Goal: Task Accomplishment & Management: Use online tool/utility

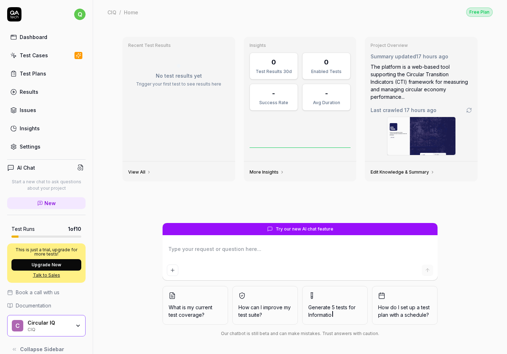
scroll to position [10, 0]
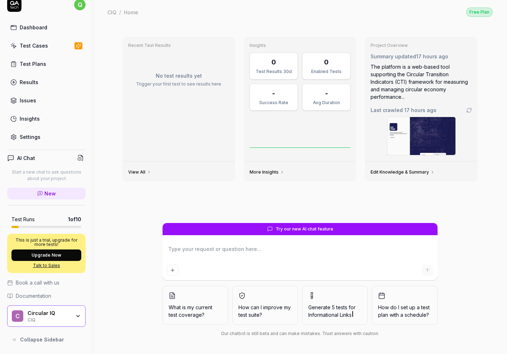
click at [34, 317] on div "CIQ" at bounding box center [49, 320] width 43 height 6
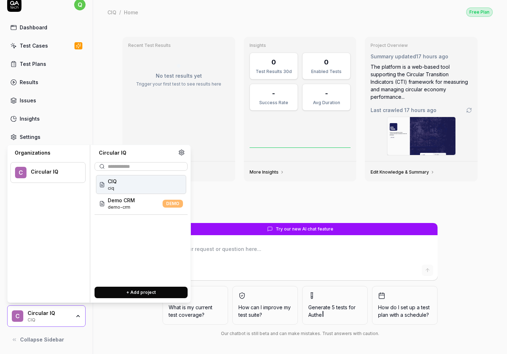
click at [110, 183] on span "CIQ" at bounding box center [112, 182] width 9 height 8
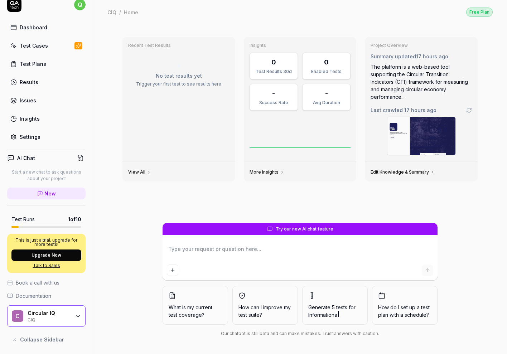
click at [42, 47] on div "Test Cases" at bounding box center [34, 46] width 28 height 8
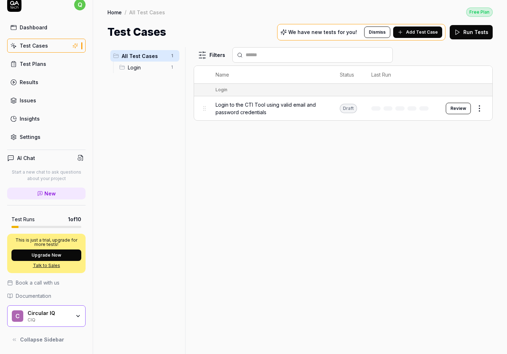
click at [244, 104] on span "Login to the CTI Tool using valid email and password credentials" at bounding box center [271, 108] width 110 height 15
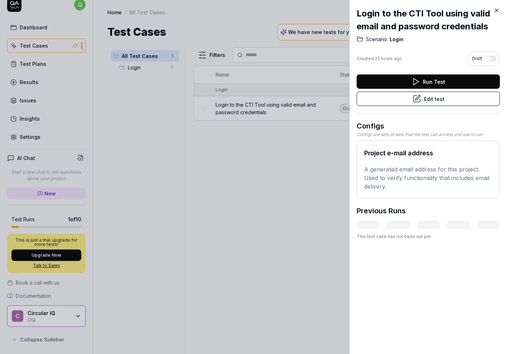
click at [429, 97] on button "Edit test" at bounding box center [428, 99] width 143 height 14
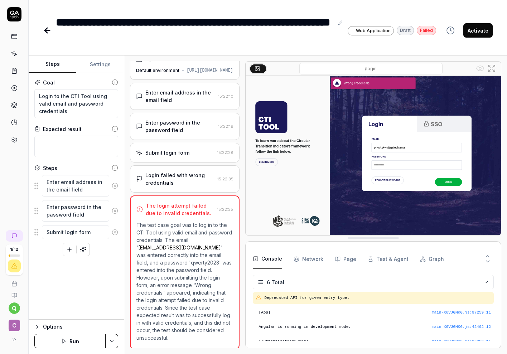
scroll to position [40, 0]
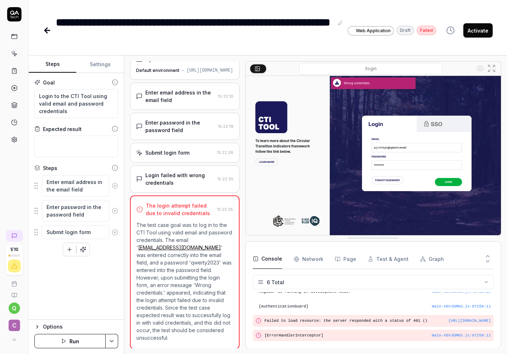
click at [173, 183] on div "Login failed with wrong credentials" at bounding box center [179, 179] width 69 height 15
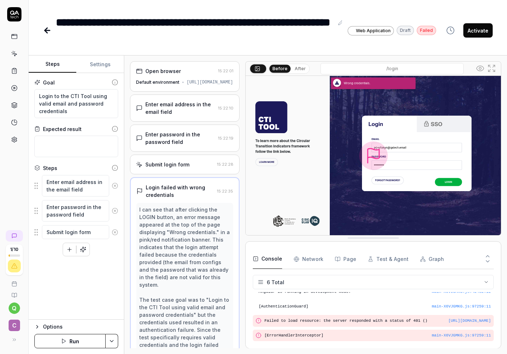
click at [169, 116] on div "Enter email address in the email field" at bounding box center [180, 108] width 70 height 15
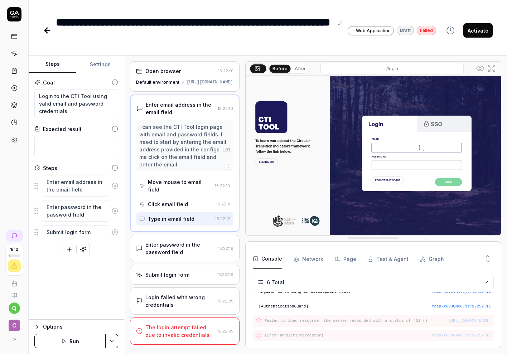
click at [175, 241] on div "Enter password in the password field" at bounding box center [180, 248] width 70 height 15
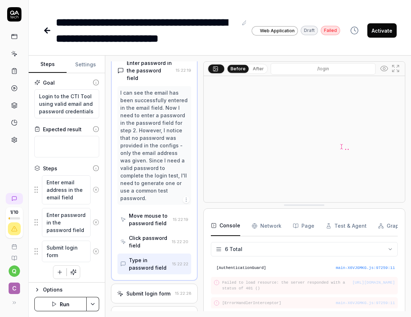
scroll to position [89, 0]
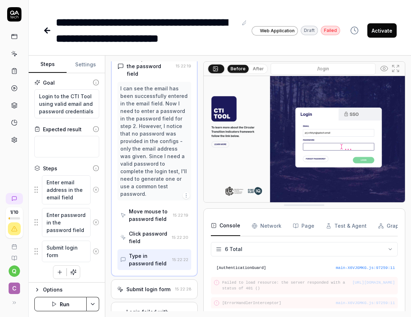
click at [150, 279] on div "Submit login form 15:22:28" at bounding box center [154, 289] width 87 height 20
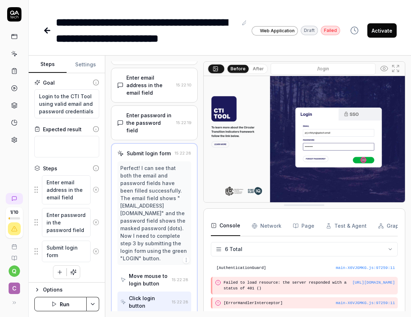
scroll to position [101, 0]
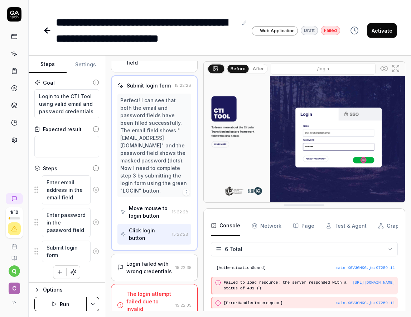
click at [157, 260] on div "Login failed with wrong credentials" at bounding box center [149, 267] width 46 height 15
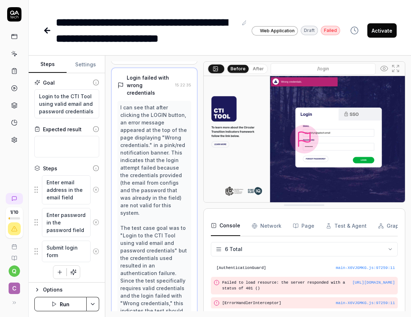
scroll to position [169, 0]
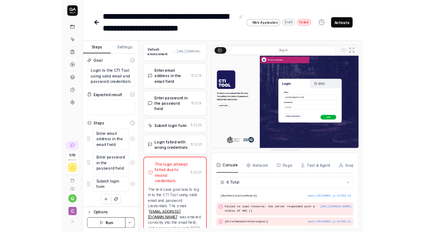
scroll to position [0, 0]
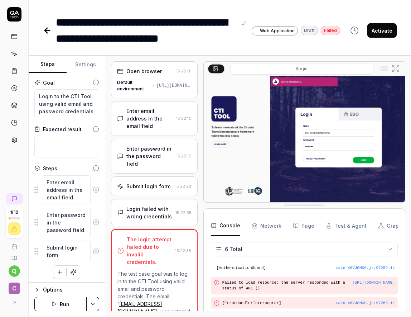
type textarea "*"
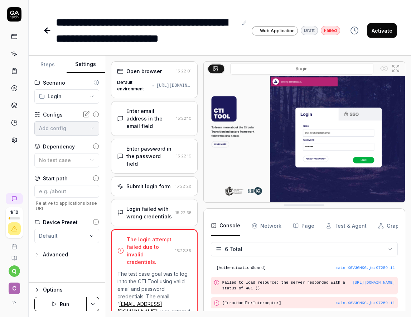
click at [84, 68] on button "Settings" at bounding box center [86, 64] width 38 height 17
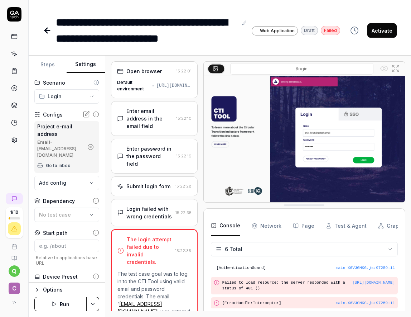
click at [85, 112] on icon at bounding box center [86, 114] width 7 height 7
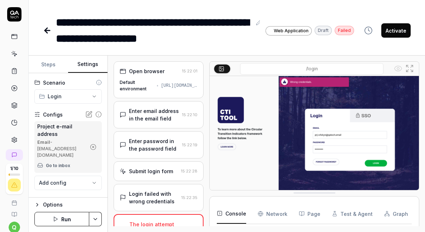
click at [89, 175] on body "**********" at bounding box center [212, 116] width 425 height 232
click at [93, 146] on icon "button" at bounding box center [93, 147] width 2 height 2
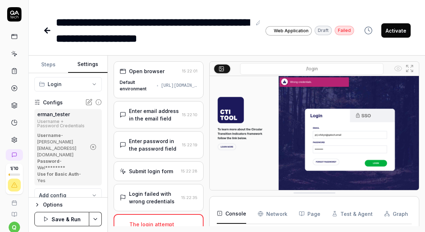
scroll to position [19, 0]
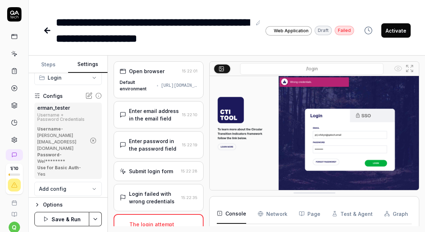
click at [63, 220] on button "Save & Run" at bounding box center [61, 219] width 55 height 14
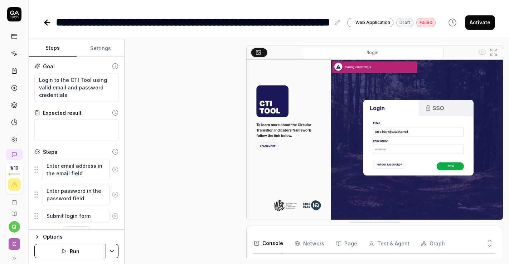
type textarea "*"
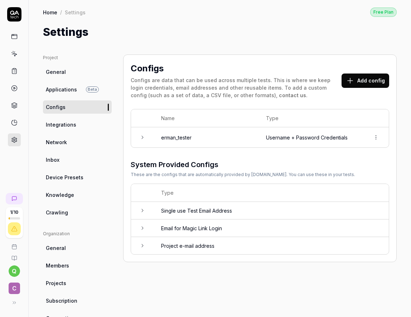
click at [140, 207] on icon at bounding box center [143, 210] width 6 height 6
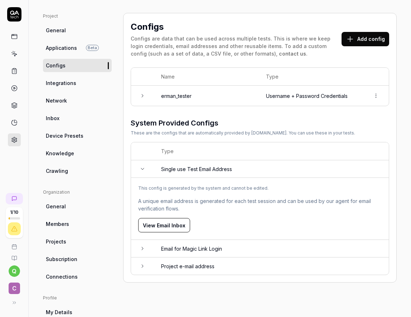
scroll to position [44, 0]
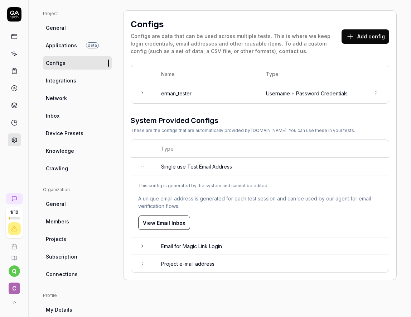
click at [140, 244] on icon at bounding box center [143, 246] width 6 height 6
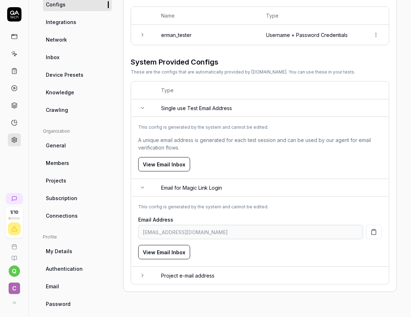
scroll to position [110, 0]
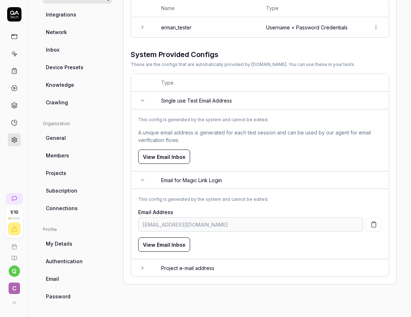
click at [141, 265] on icon at bounding box center [143, 268] width 6 height 6
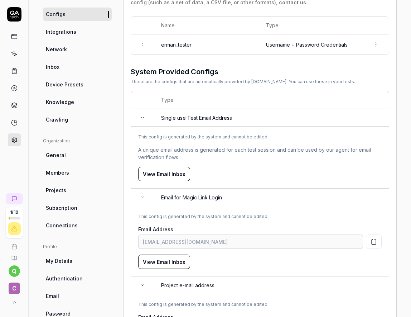
scroll to position [159, 0]
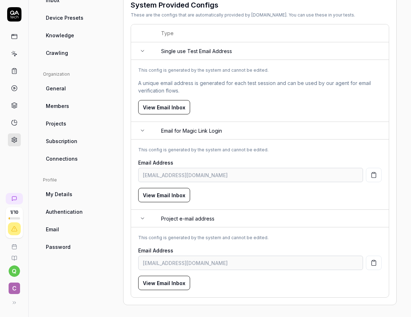
click at [11, 287] on span "C" at bounding box center [14, 287] width 11 height 11
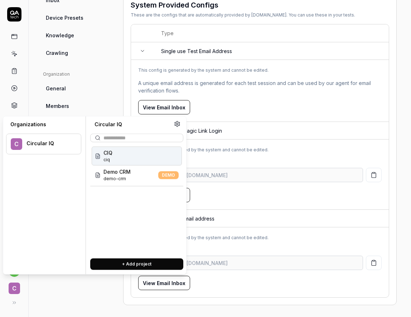
click at [111, 157] on span "ciq" at bounding box center [108, 160] width 9 height 6
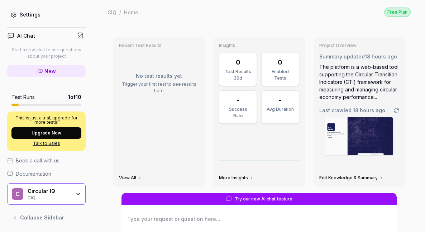
type textarea "*"
